Goal: Task Accomplishment & Management: Use online tool/utility

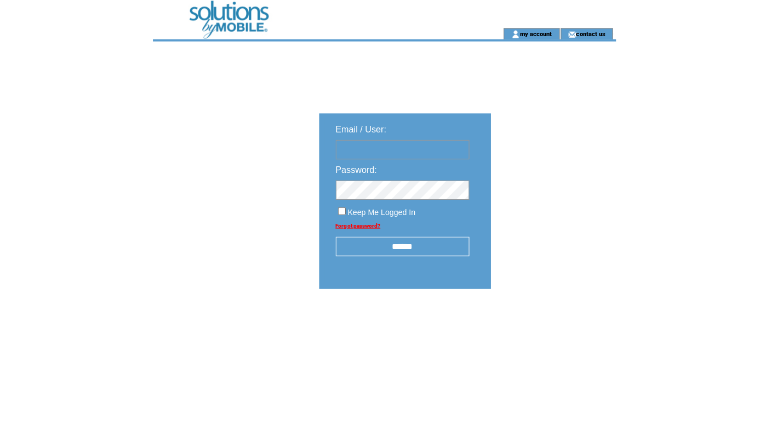
type input "**********"
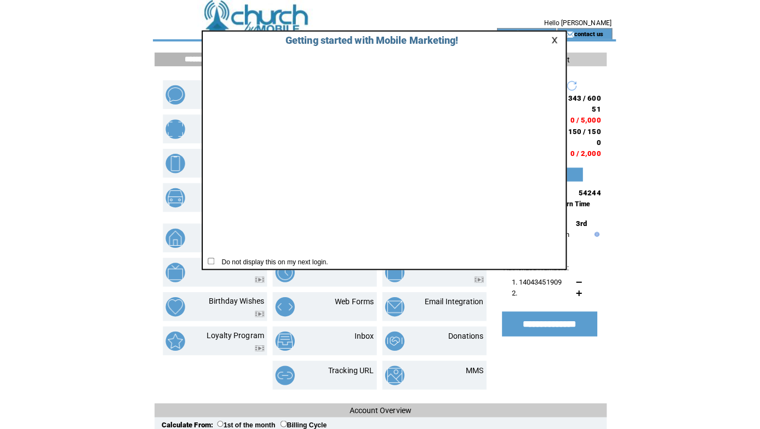
click at [551, 37] on link at bounding box center [550, 39] width 10 height 7
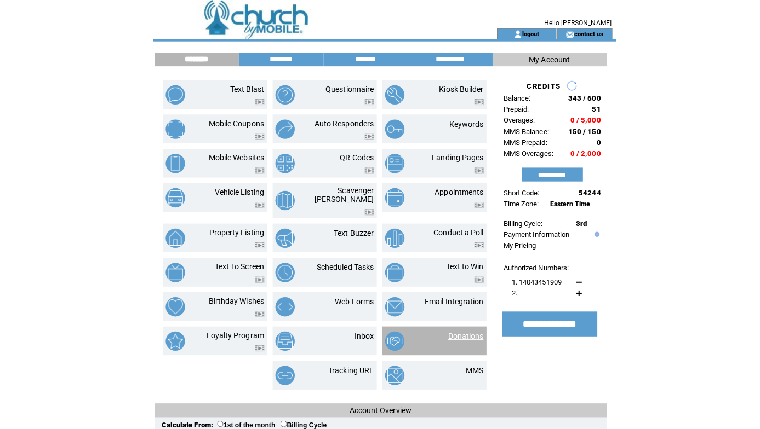
click at [464, 328] on link "Donations" at bounding box center [460, 332] width 35 height 9
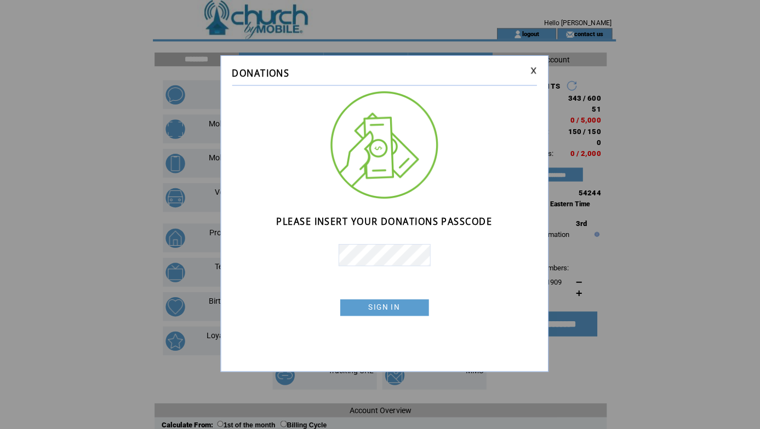
click at [390, 307] on link "SIGN IN" at bounding box center [380, 304] width 88 height 16
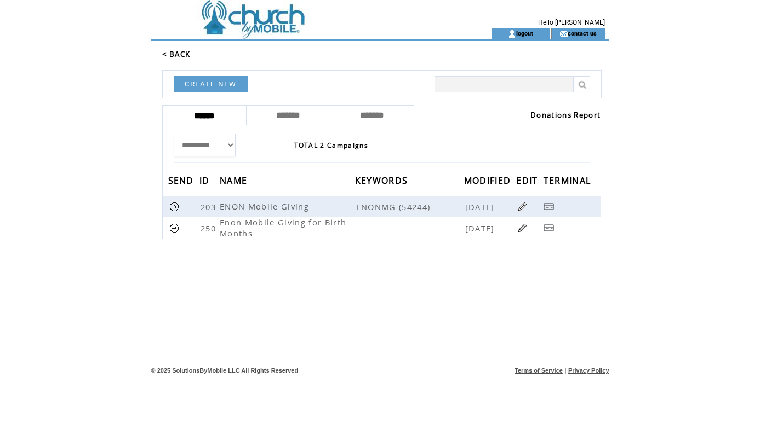
click at [551, 111] on link "Donations Report" at bounding box center [565, 115] width 70 height 10
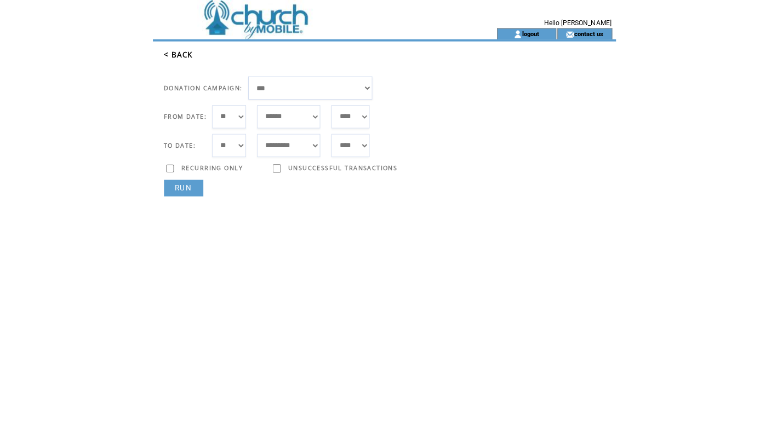
select select "***"
select select "*"
select select "**"
click at [188, 187] on link "RUN" at bounding box center [181, 186] width 39 height 16
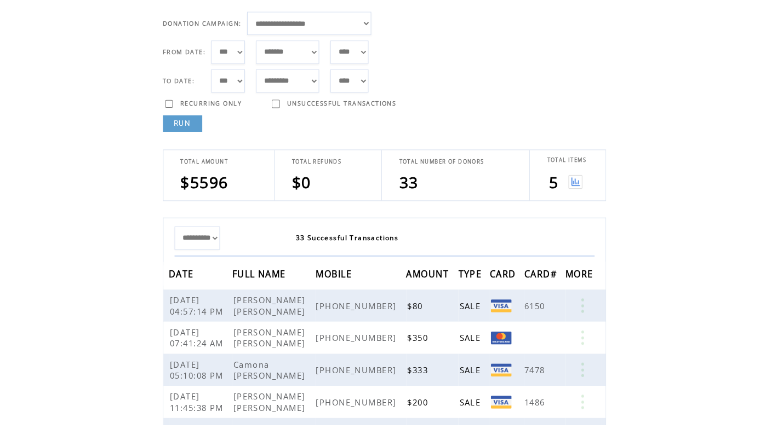
scroll to position [60, 0]
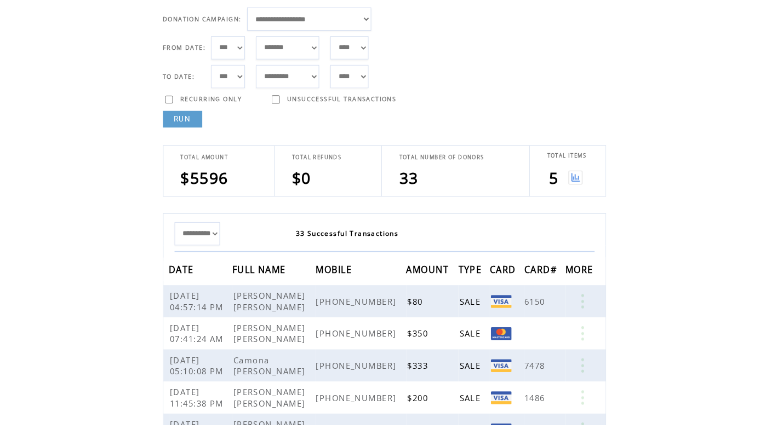
click at [570, 174] on td at bounding box center [569, 185] width 15 height 22
click at [569, 177] on img at bounding box center [570, 184] width 14 height 14
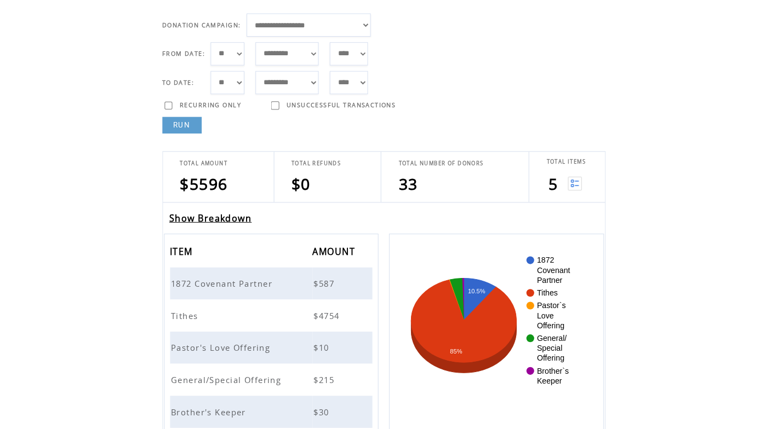
scroll to position [62, 0]
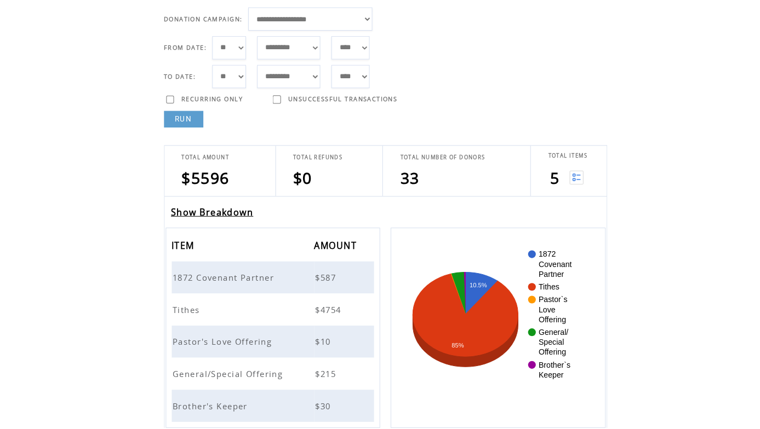
click at [235, 210] on link "Show Breakdown" at bounding box center [210, 216] width 82 height 12
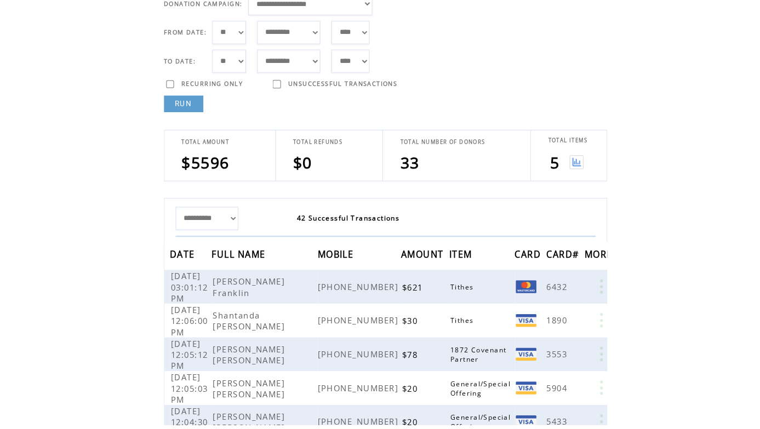
scroll to position [95, 0]
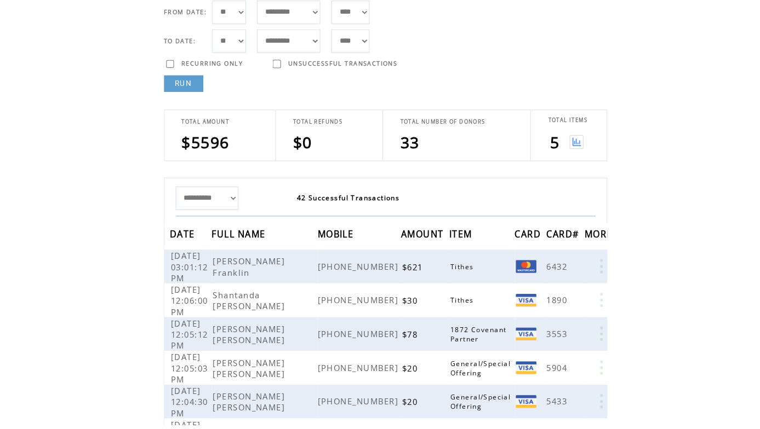
select select "*"
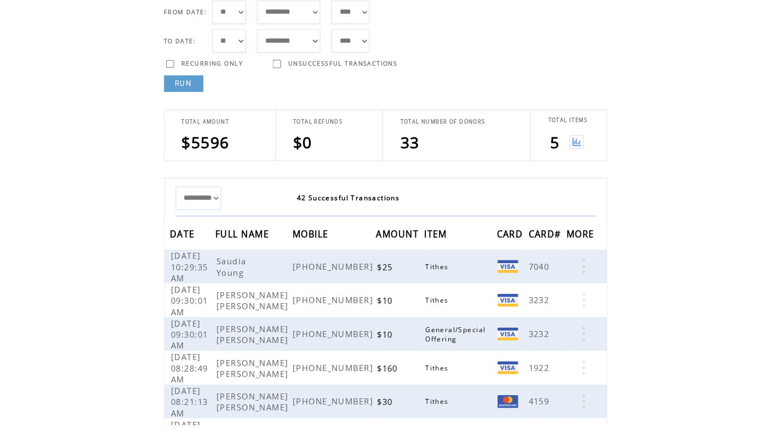
select select "*"
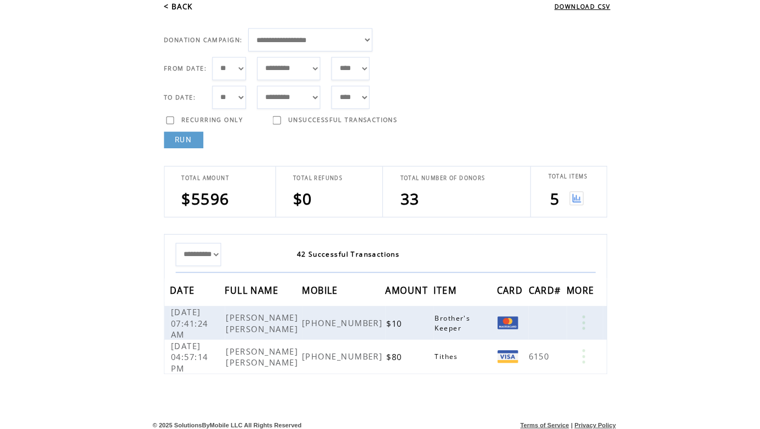
click at [570, 189] on img at bounding box center [570, 196] width 14 height 14
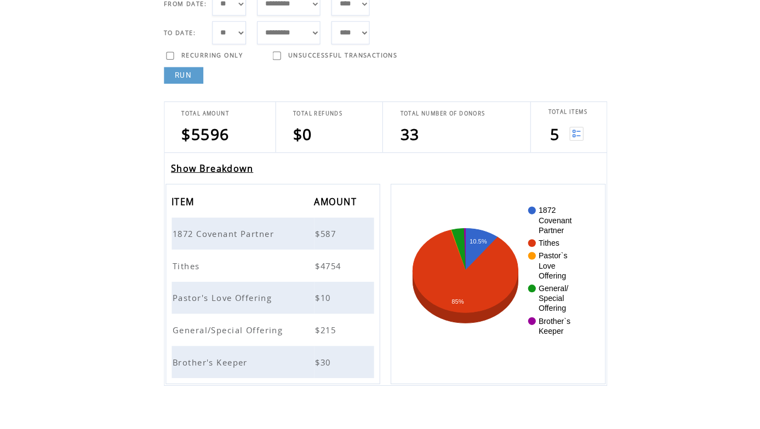
scroll to position [106, 0]
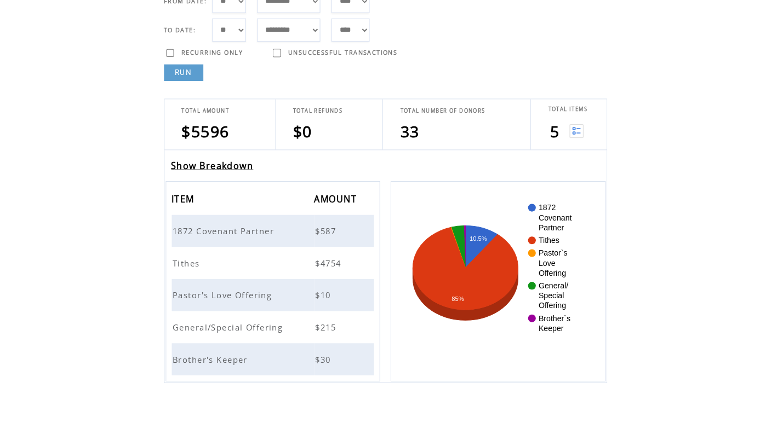
click at [249, 232] on span "1872 Covenant Partner" at bounding box center [222, 237] width 103 height 11
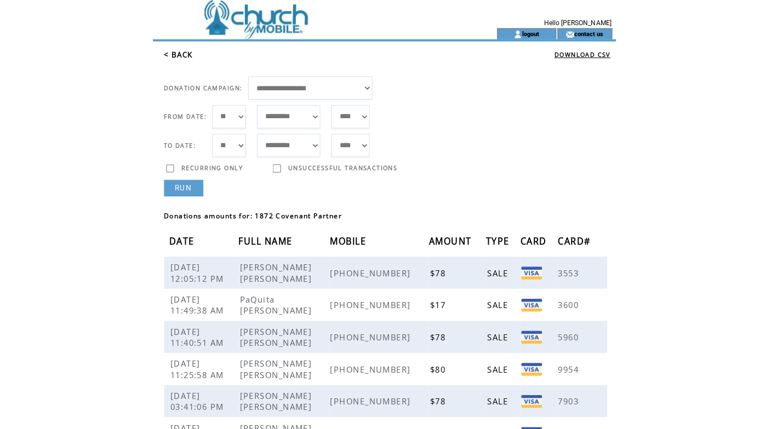
click at [183, 54] on link "< BACK" at bounding box center [176, 54] width 28 height 10
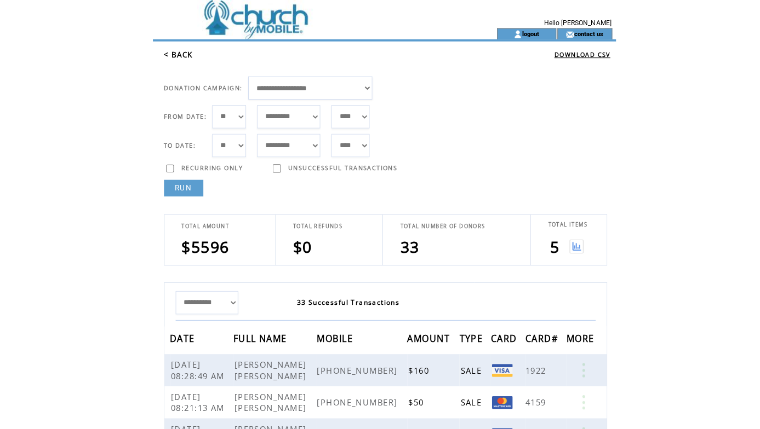
click at [572, 242] on img at bounding box center [570, 244] width 14 height 14
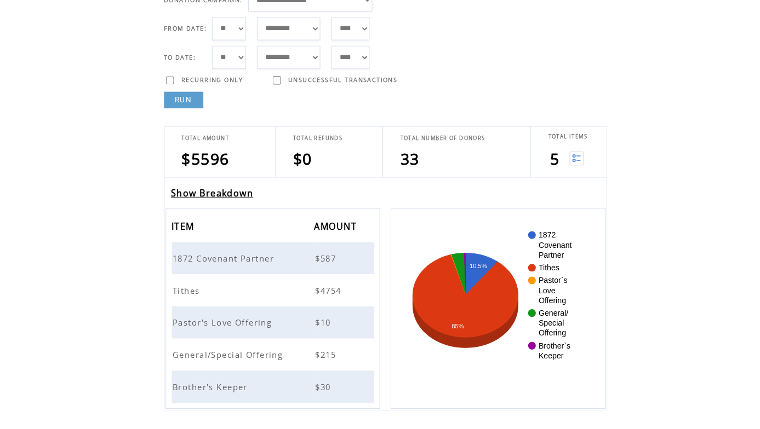
scroll to position [128, 0]
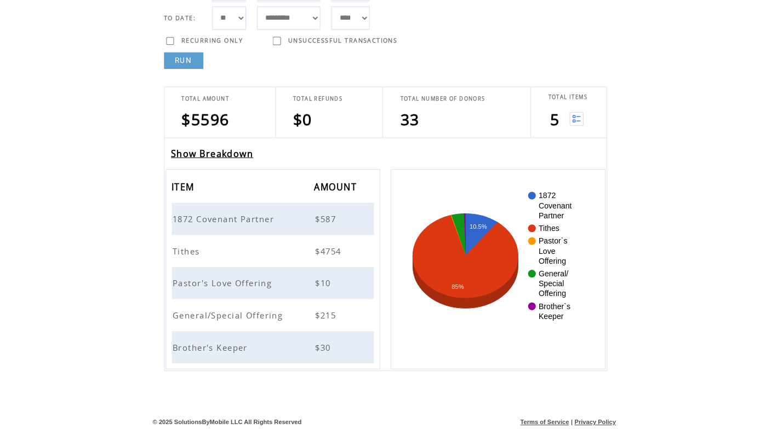
click at [191, 246] on span "Tithes" at bounding box center [186, 251] width 30 height 11
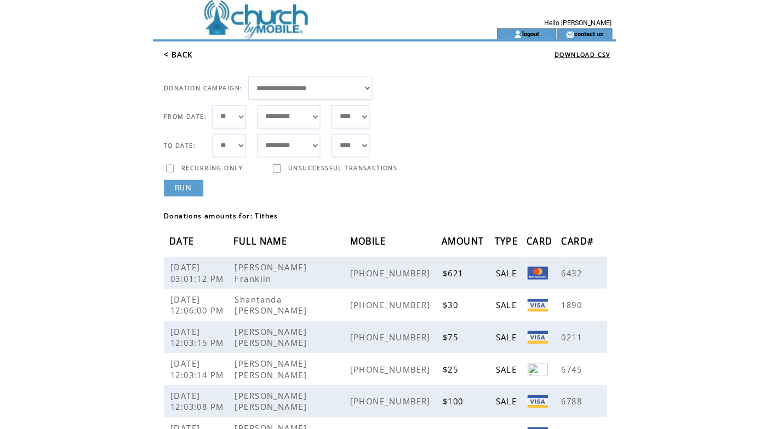
click at [188, 54] on link "< BACK" at bounding box center [176, 54] width 28 height 10
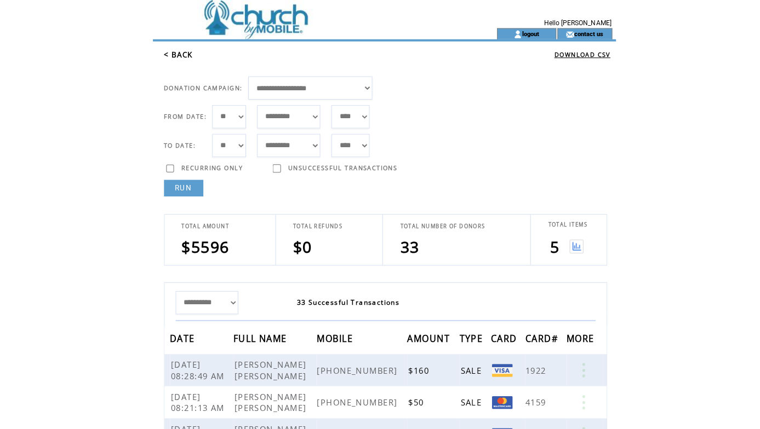
click at [567, 238] on img at bounding box center [570, 244] width 14 height 14
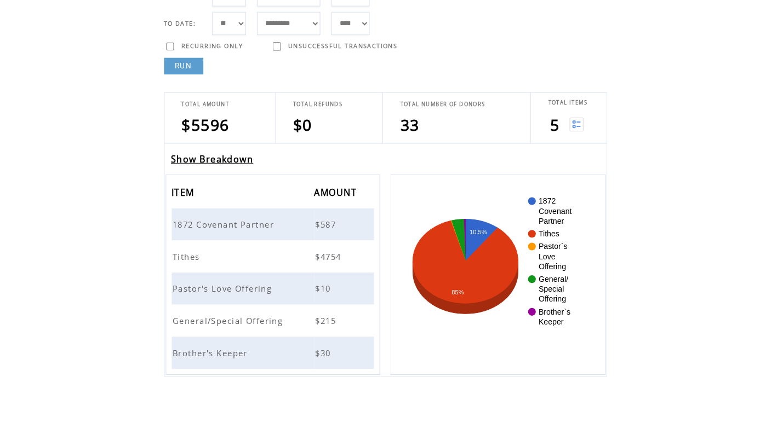
scroll to position [125, 0]
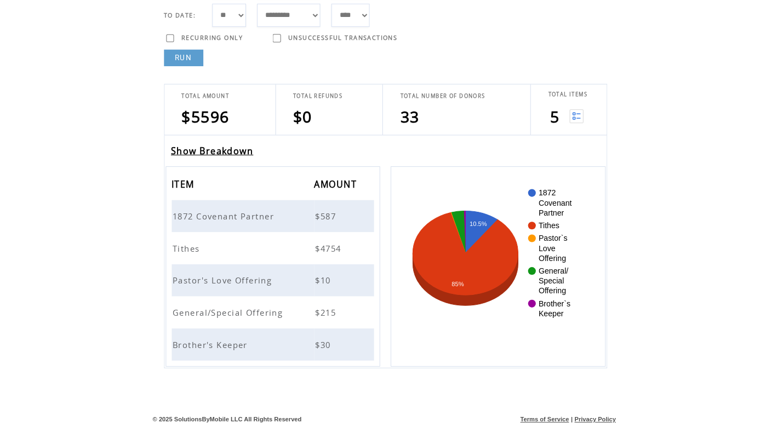
click at [250, 278] on span "Pastor's Love Offering" at bounding box center [221, 283] width 101 height 11
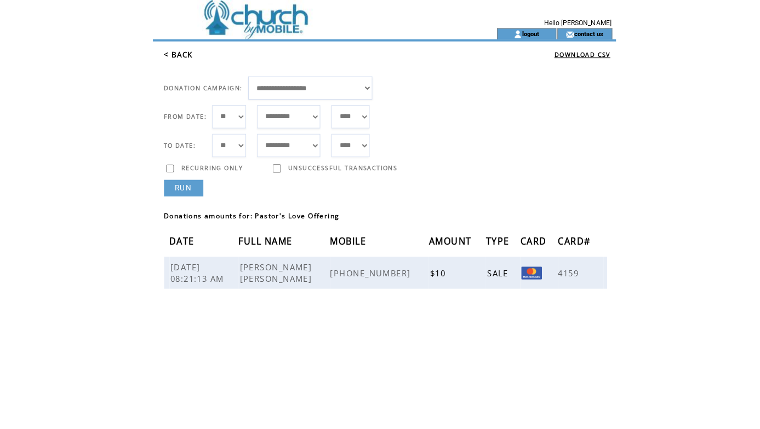
click at [178, 56] on link "< BACK" at bounding box center [176, 54] width 28 height 10
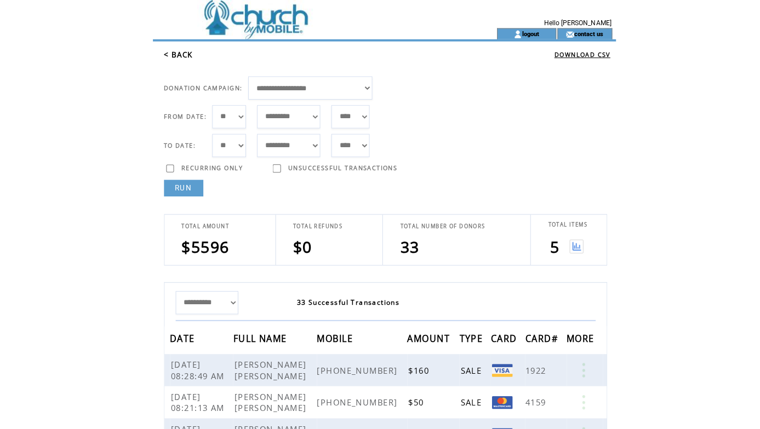
click at [571, 245] on img at bounding box center [570, 244] width 14 height 14
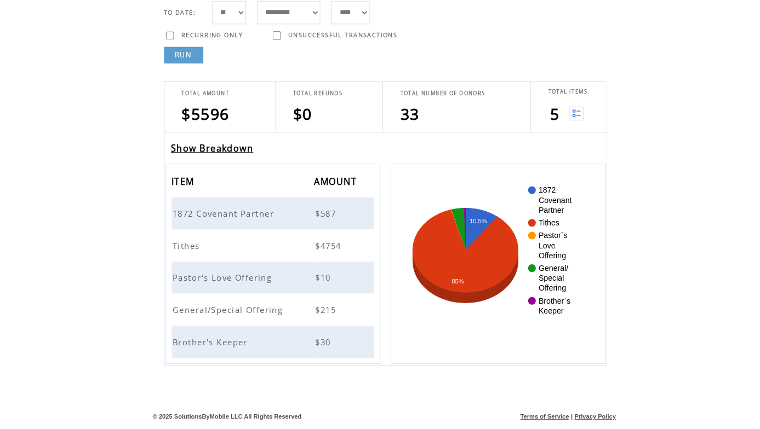
scroll to position [126, 0]
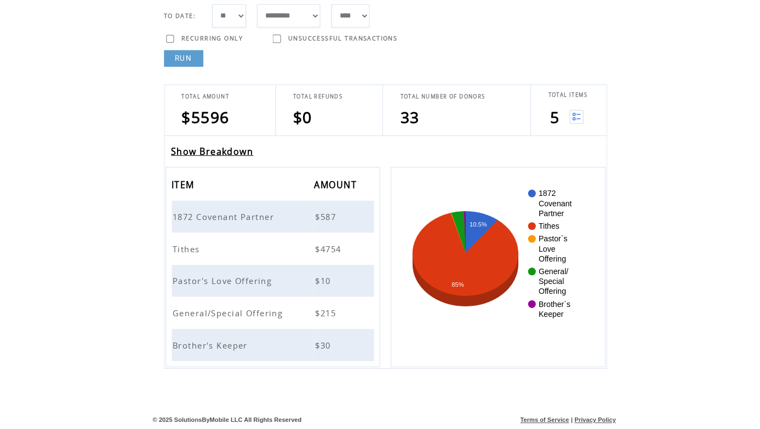
click at [245, 309] on span "General/Special Offering" at bounding box center [227, 314] width 112 height 11
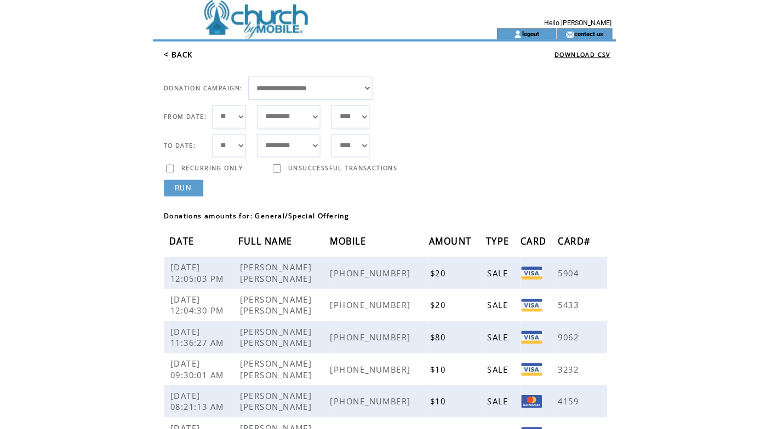
click at [179, 51] on link "< BACK" at bounding box center [176, 54] width 28 height 10
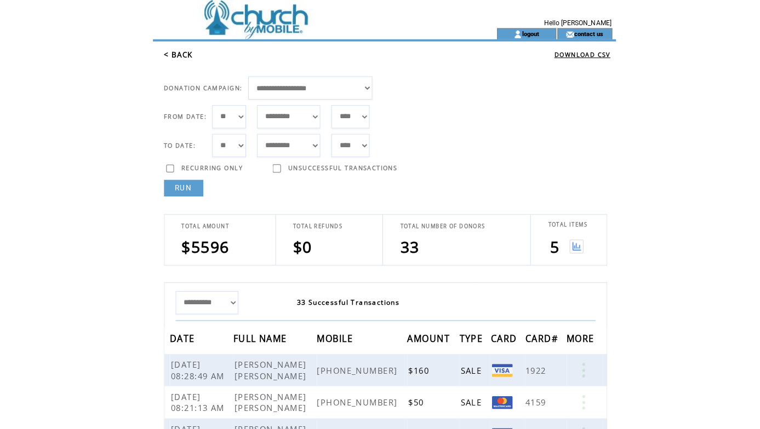
click at [573, 246] on img at bounding box center [570, 244] width 14 height 14
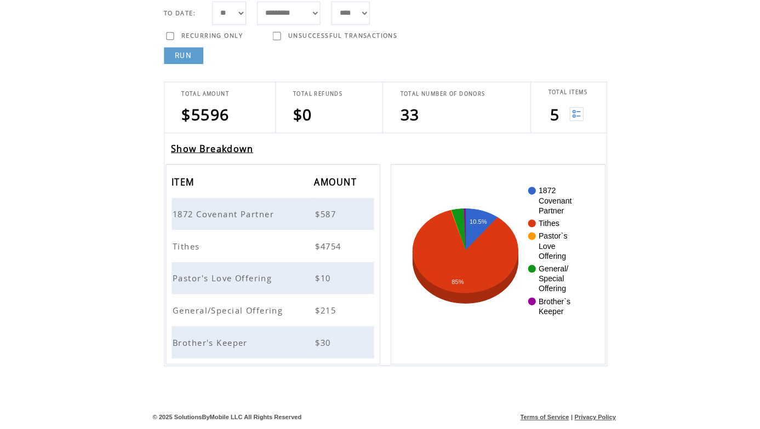
scroll to position [130, 0]
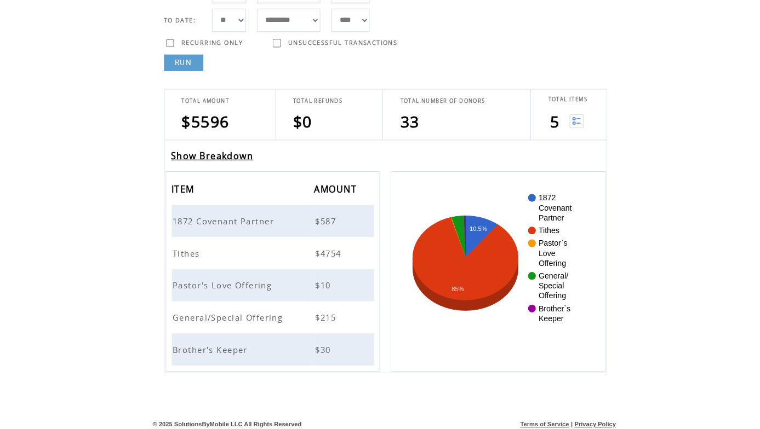
click at [207, 341] on span "Brother's Keeper" at bounding box center [209, 346] width 77 height 11
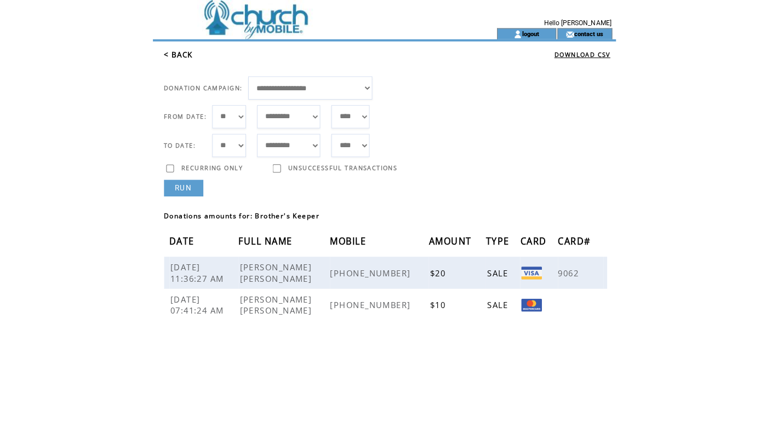
click at [179, 53] on link "< BACK" at bounding box center [176, 54] width 28 height 10
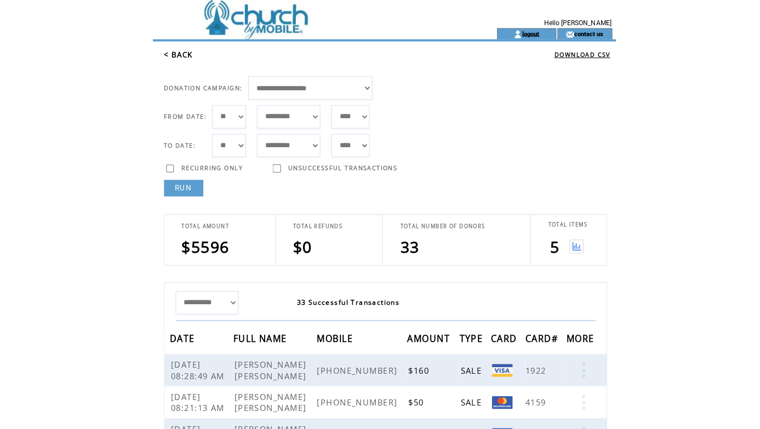
click at [521, 31] on link "logout" at bounding box center [524, 33] width 17 height 7
